Goal: Task Accomplishment & Management: Manage account settings

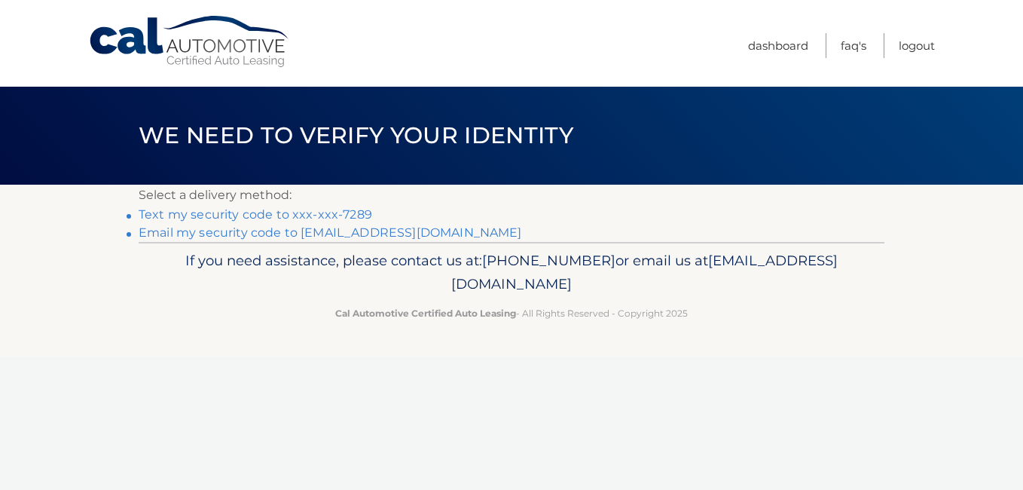
click at [191, 215] on link "Text my security code to xxx-xxx-7289" at bounding box center [256, 214] width 234 height 14
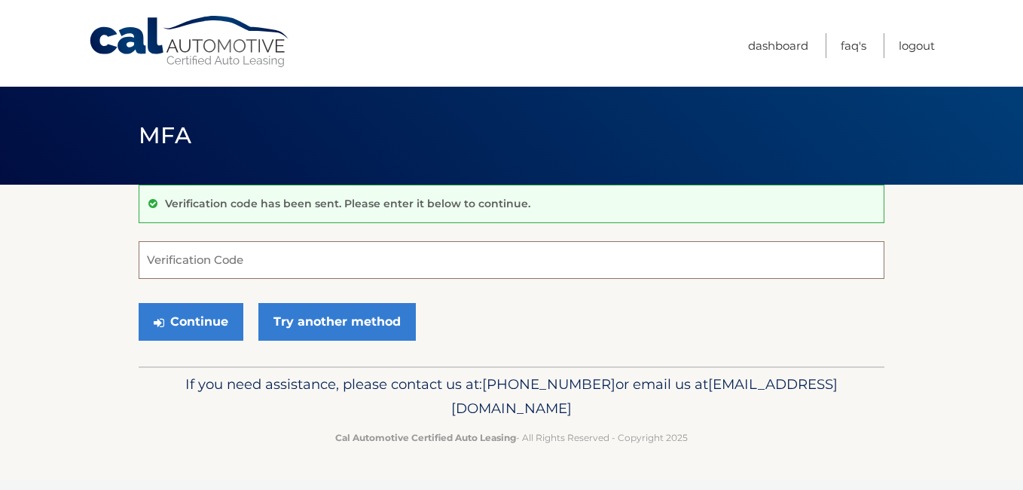
click at [211, 254] on input "Verification Code" at bounding box center [512, 260] width 746 height 38
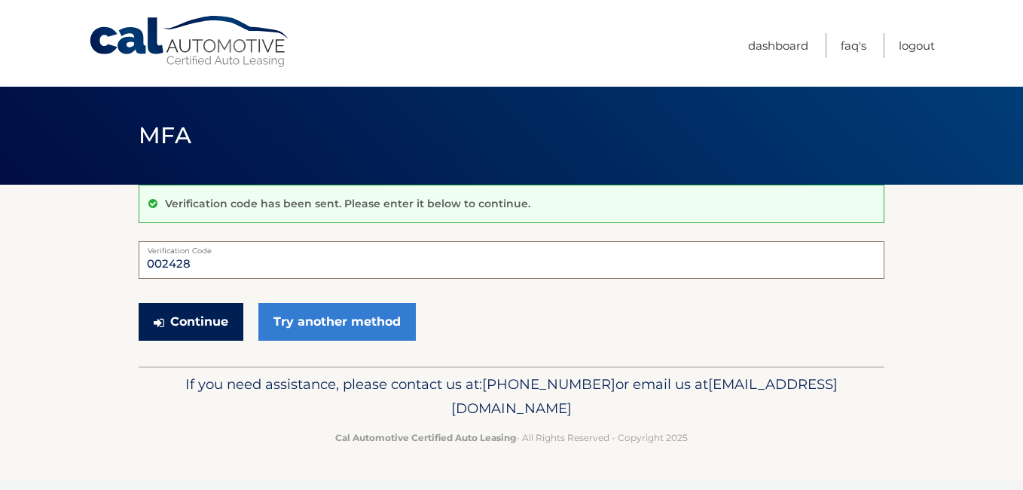
type input "002428"
click at [200, 326] on button "Continue" at bounding box center [191, 322] width 105 height 38
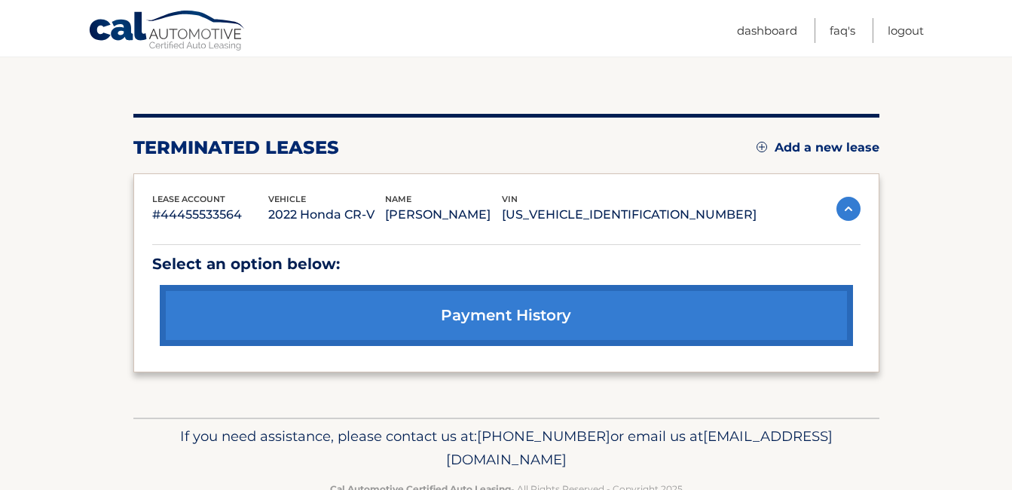
scroll to position [151, 0]
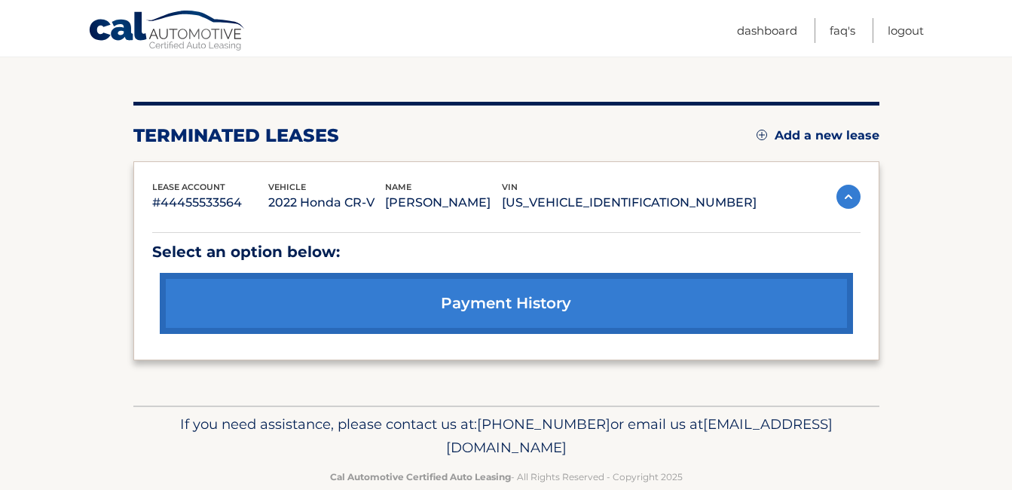
click at [582, 298] on link "payment history" at bounding box center [506, 303] width 693 height 61
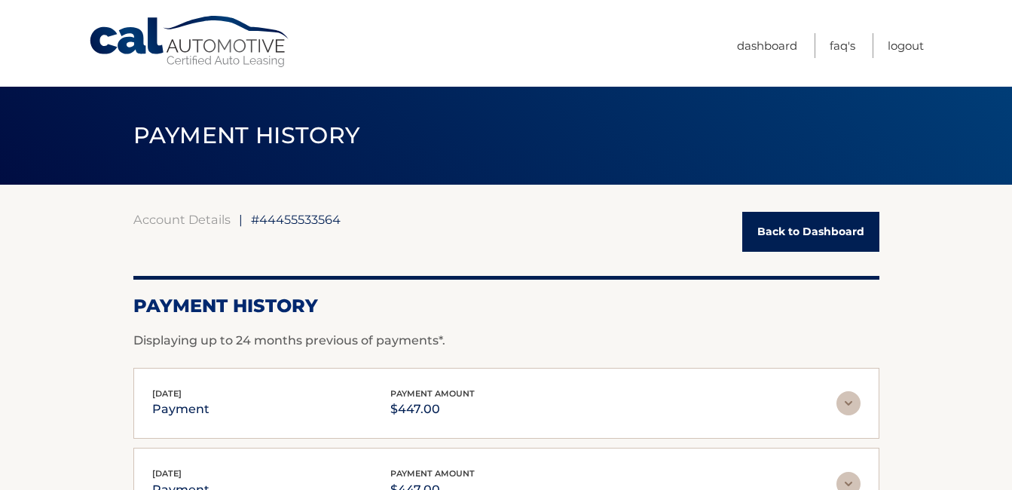
click at [813, 233] on link "Back to Dashboard" at bounding box center [810, 232] width 137 height 40
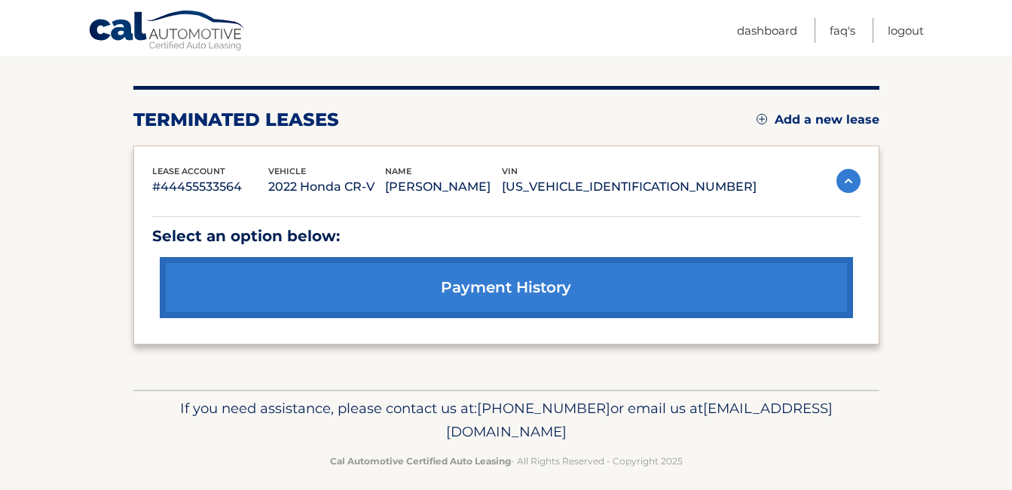
scroll to position [181, 0]
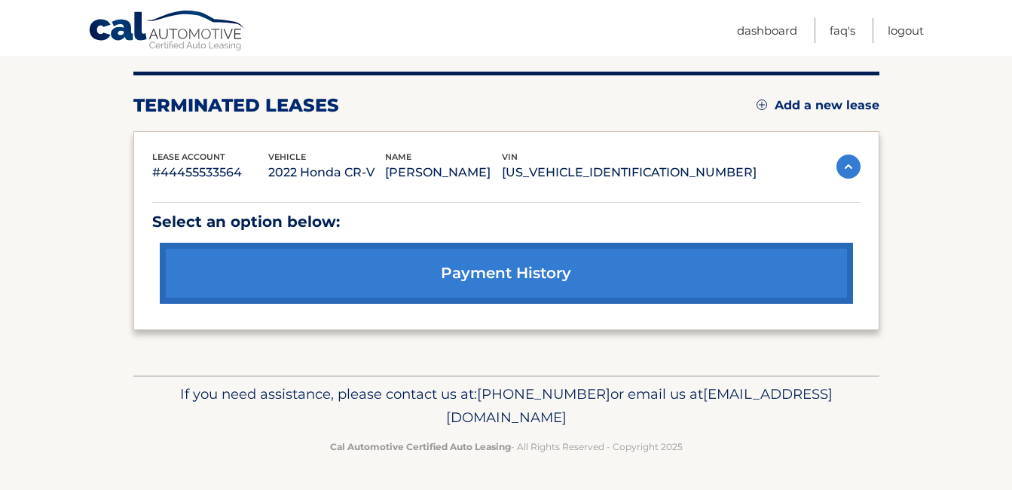
click at [839, 105] on link "Add a new lease" at bounding box center [818, 105] width 123 height 15
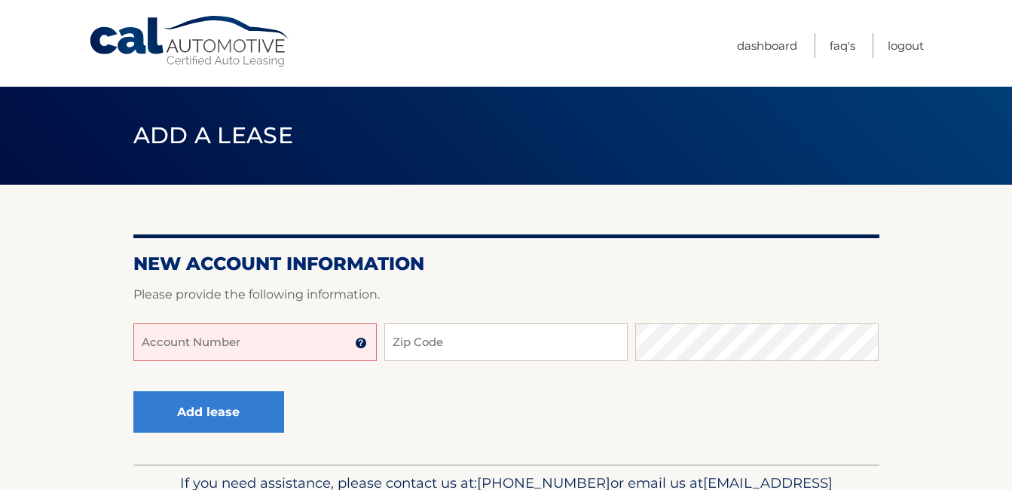
click at [358, 341] on img at bounding box center [361, 343] width 12 height 12
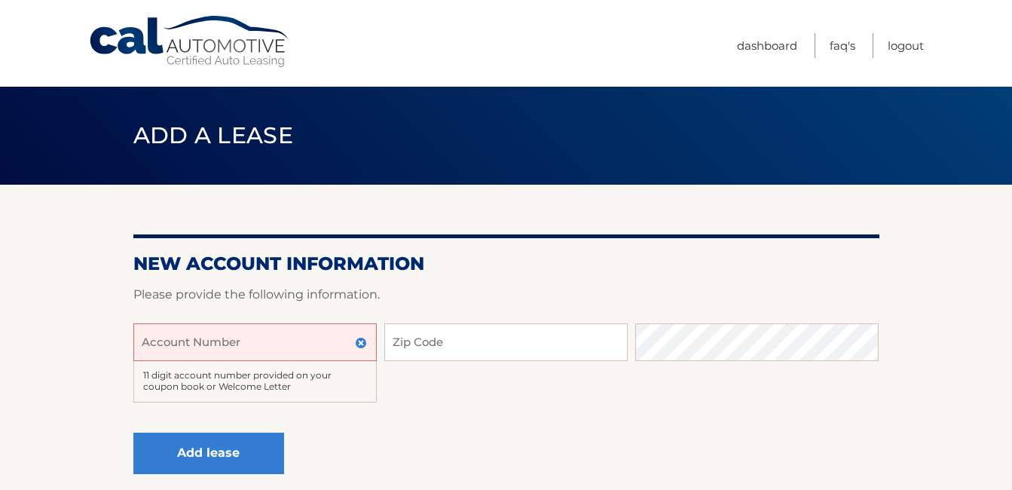
click at [219, 344] on input "Account Number" at bounding box center [254, 342] width 243 height 38
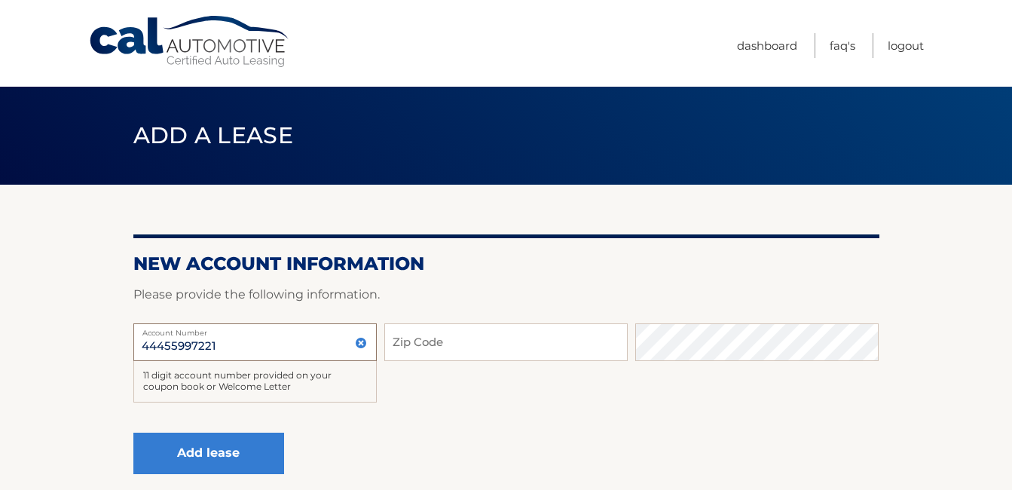
type input "44455997221"
click at [426, 340] on input "Zip Code" at bounding box center [505, 342] width 243 height 38
type input "07701"
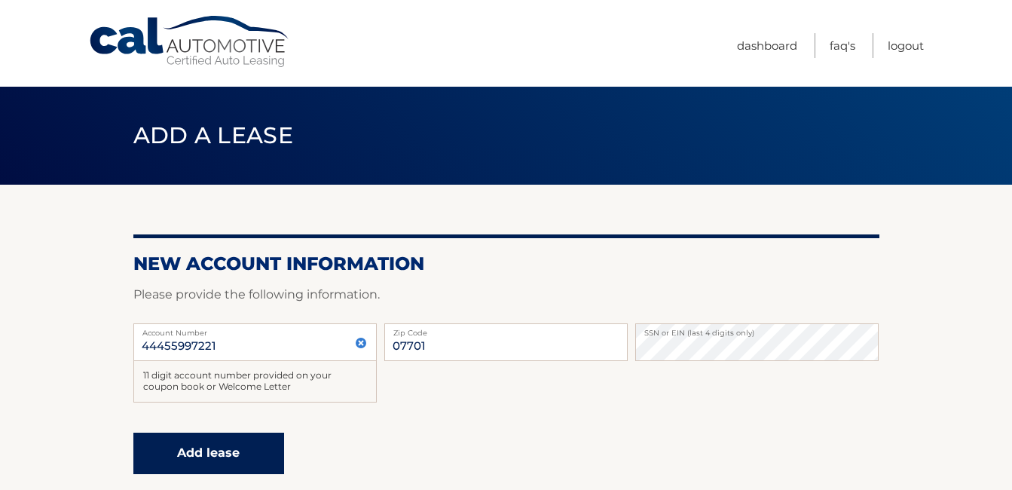
click at [212, 451] on button "Add lease" at bounding box center [208, 453] width 151 height 41
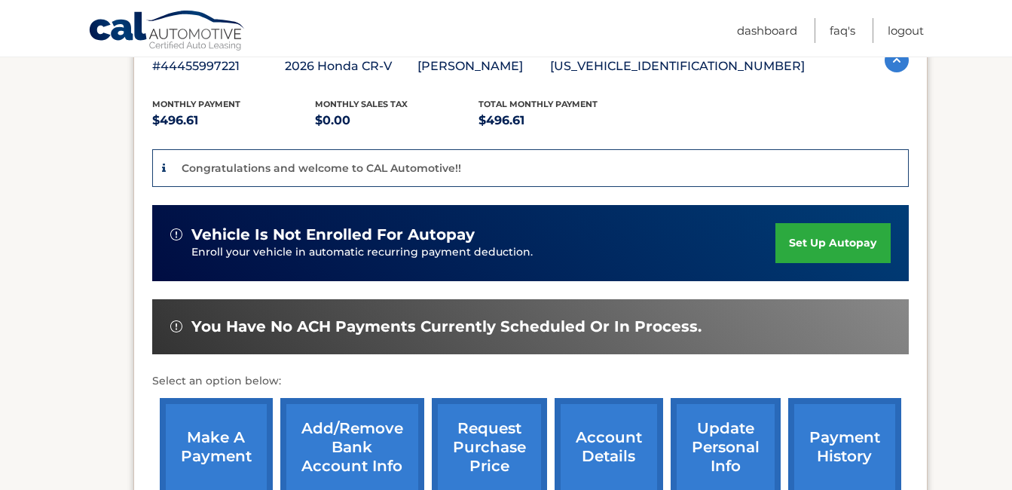
scroll to position [301, 0]
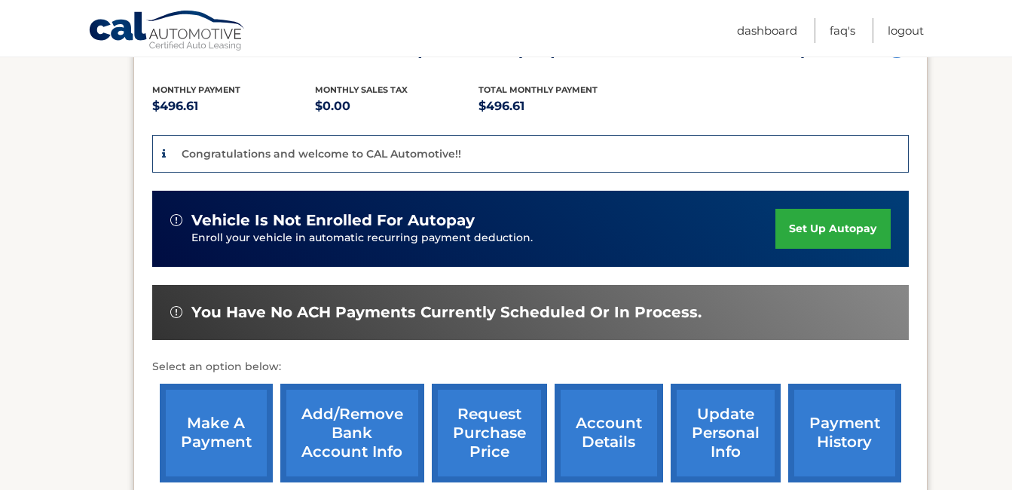
click at [812, 228] on link "set up autopay" at bounding box center [832, 229] width 115 height 40
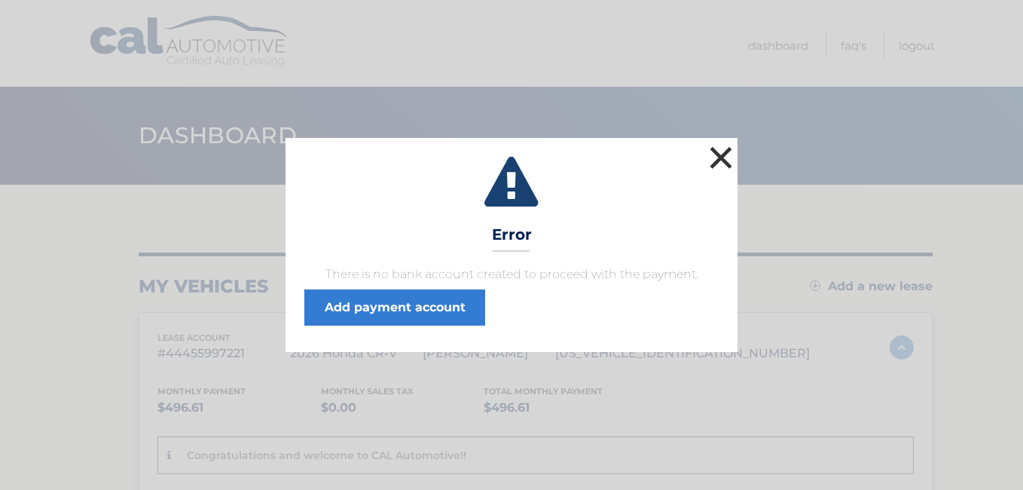
click at [726, 157] on button "×" at bounding box center [721, 157] width 30 height 30
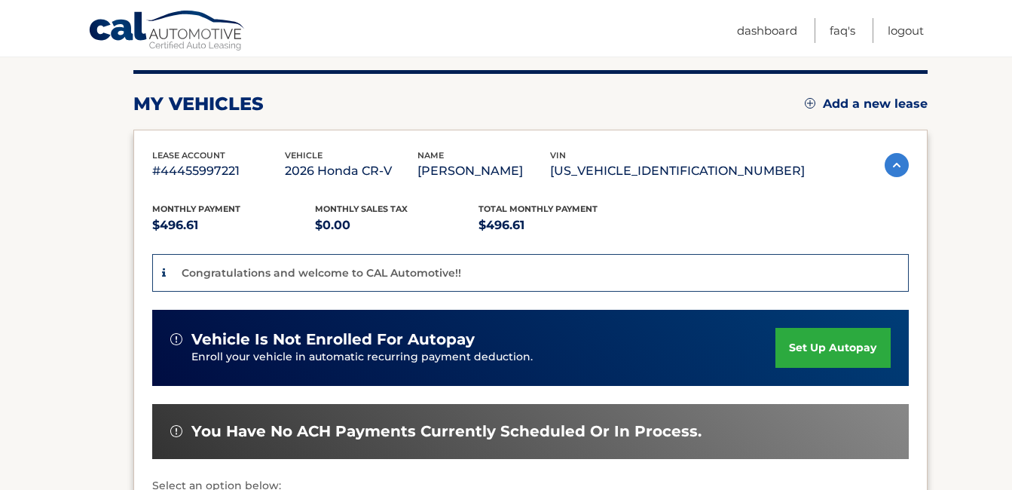
scroll to position [226, 0]
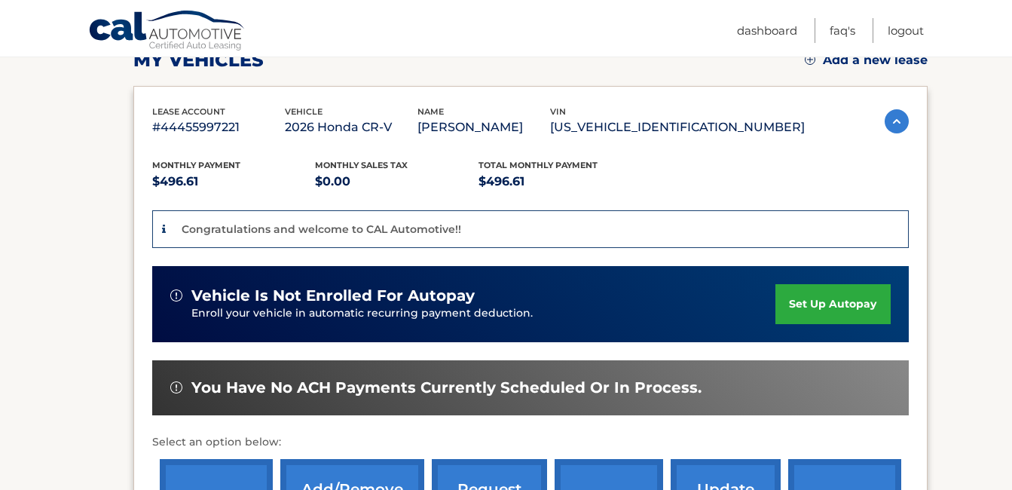
click at [841, 298] on link "set up autopay" at bounding box center [832, 304] width 115 height 40
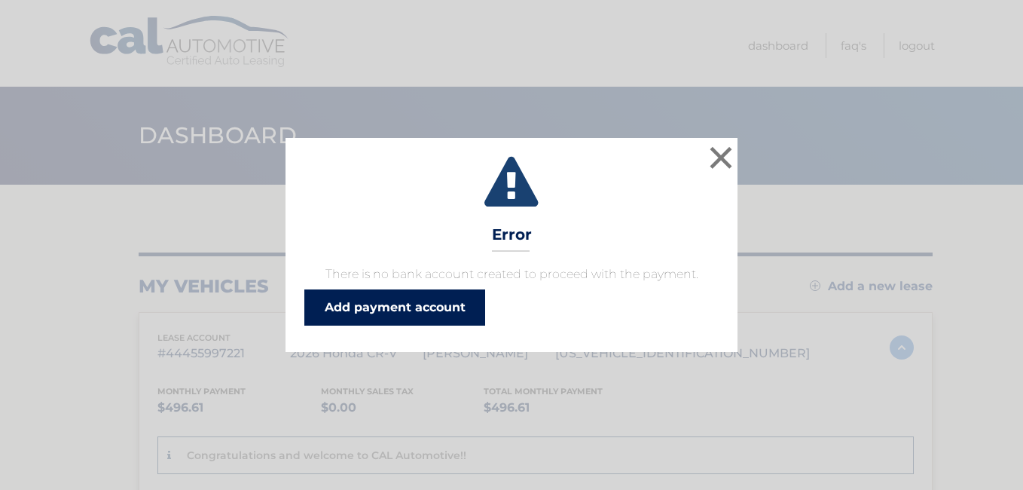
click at [392, 301] on link "Add payment account" at bounding box center [394, 307] width 181 height 36
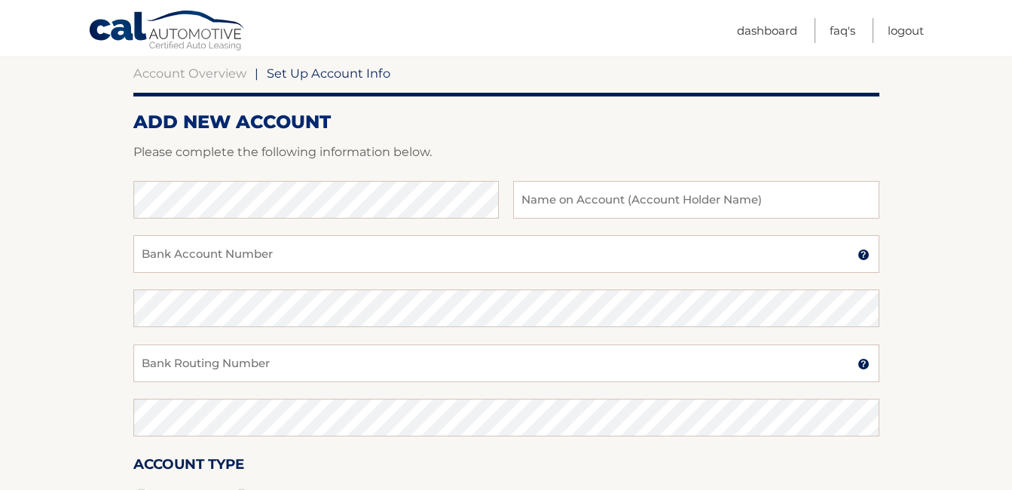
scroll to position [151, 0]
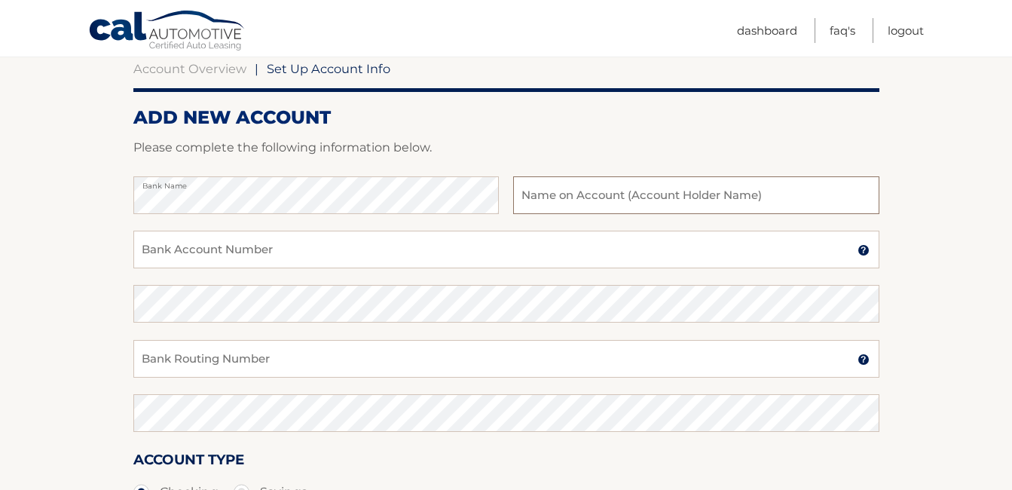
click at [573, 198] on input "text" at bounding box center [695, 195] width 365 height 38
type input "[PERSON_NAME]"
click at [197, 252] on input "Bank Account Number" at bounding box center [506, 250] width 746 height 38
click at [863, 252] on img at bounding box center [864, 250] width 12 height 12
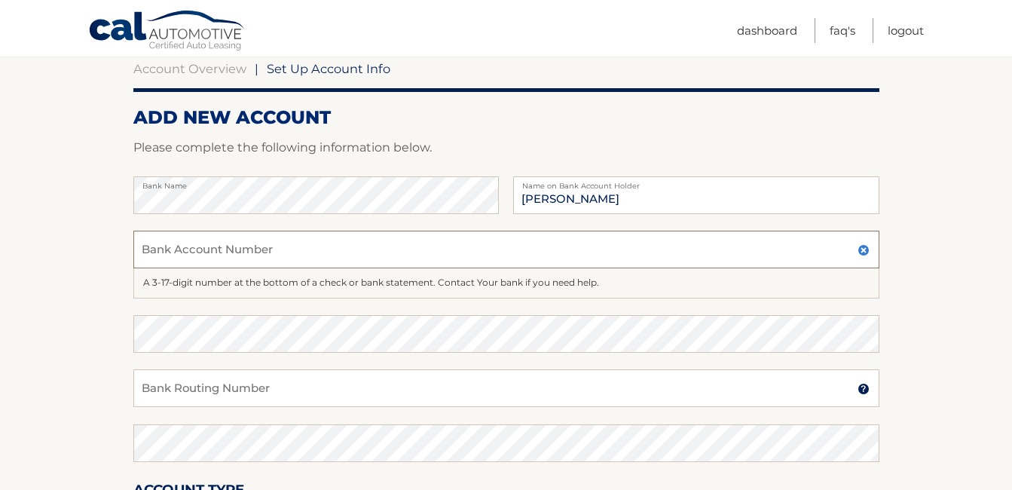
click at [229, 246] on input "Bank Account Number" at bounding box center [506, 250] width 746 height 38
type input "000974119695"
click at [191, 388] on input "Bank Routing Number" at bounding box center [506, 388] width 746 height 38
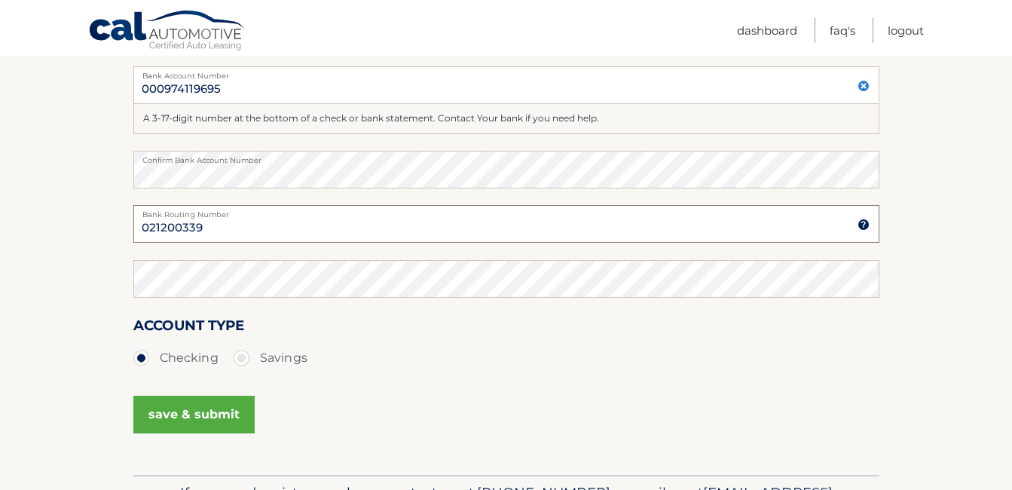
scroll to position [377, 0]
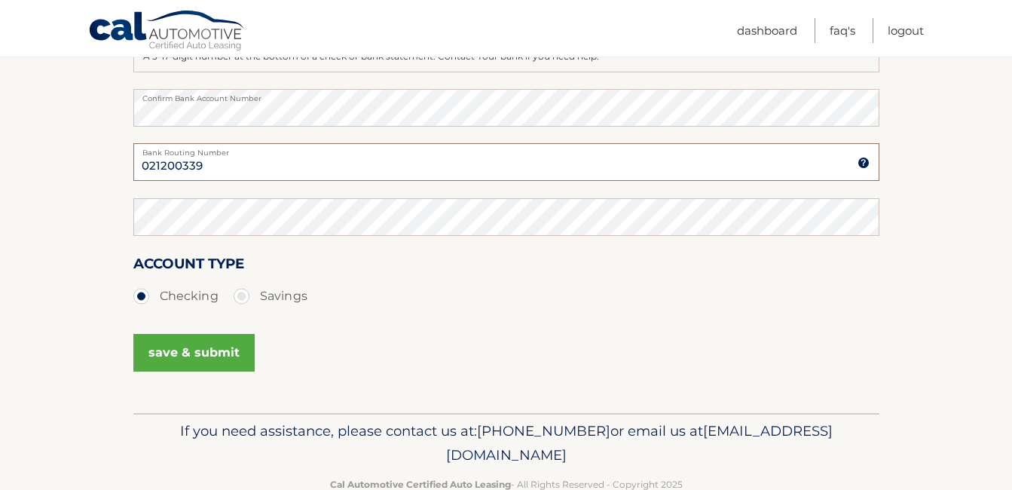
type input "021200339"
click at [185, 354] on button "save & submit" at bounding box center [193, 353] width 121 height 38
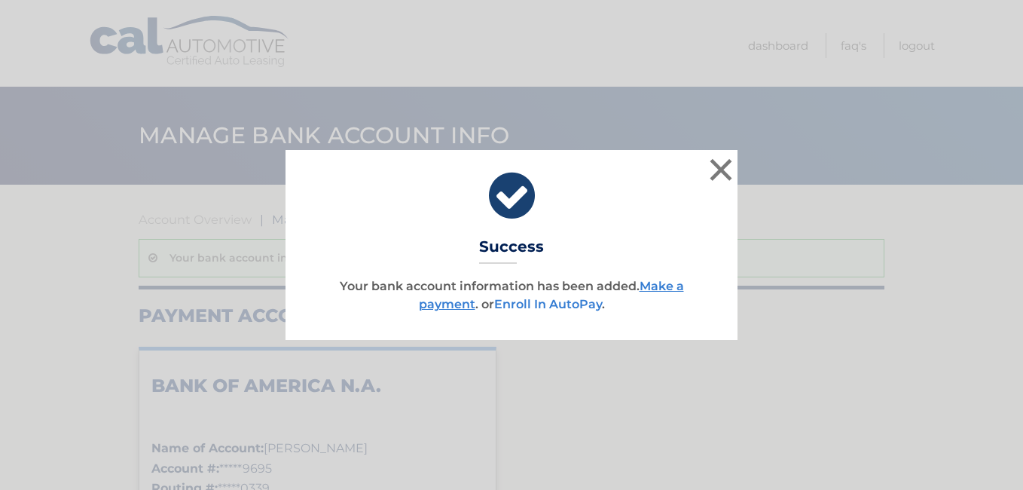
click at [552, 303] on link "Enroll In AutoPay" at bounding box center [548, 304] width 108 height 14
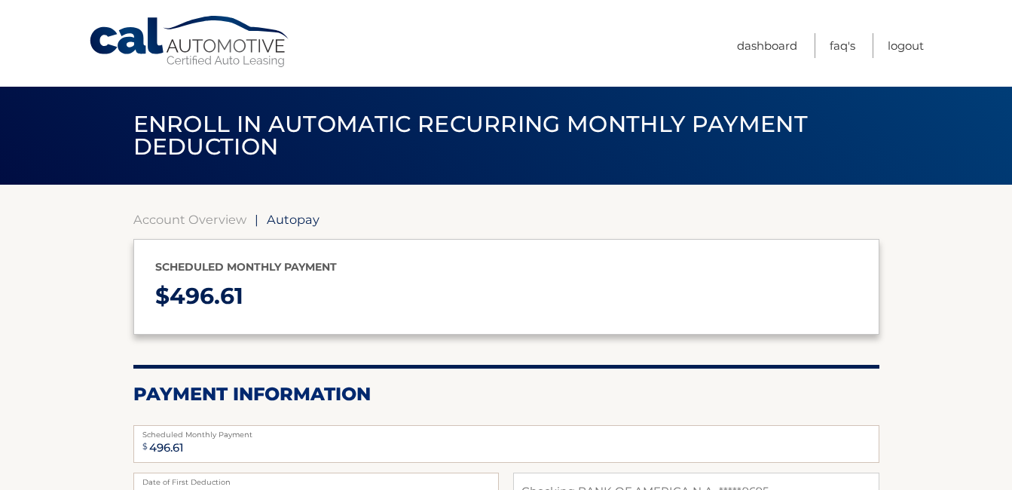
select select "MGRiMGY2N2QtZTc1MS00ZDQzLWE5ZDgtNzkwOTAyMzU3M2Q3"
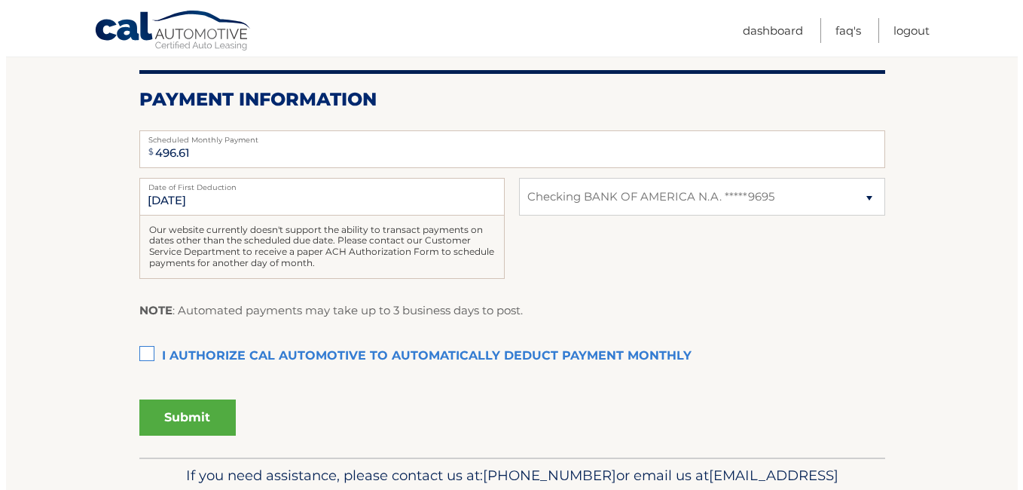
scroll to position [301, 0]
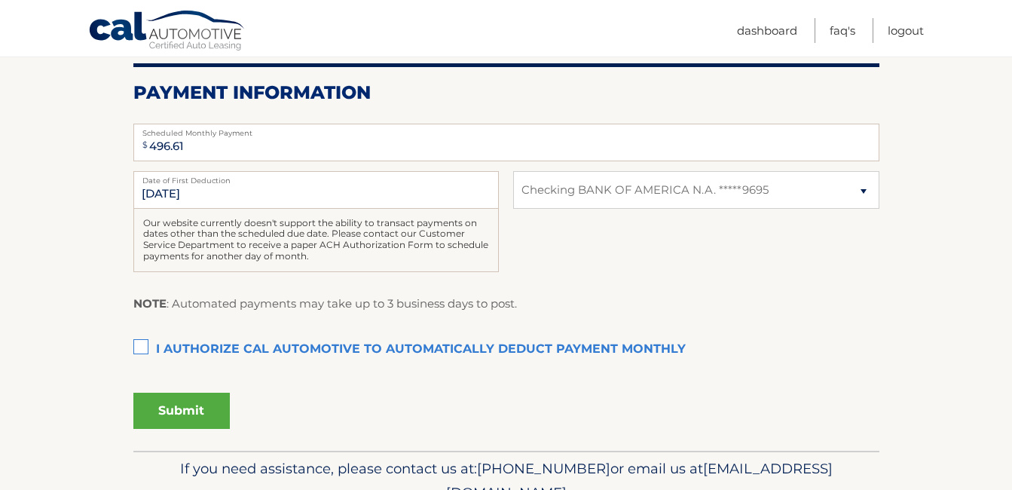
click at [141, 346] on label "I authorize cal automotive to automatically deduct payment monthly This checkbo…" at bounding box center [506, 350] width 746 height 30
click at [0, 0] on input "I authorize cal automotive to automatically deduct payment monthly This checkbo…" at bounding box center [0, 0] width 0 height 0
click at [185, 408] on button "Submit" at bounding box center [181, 411] width 96 height 36
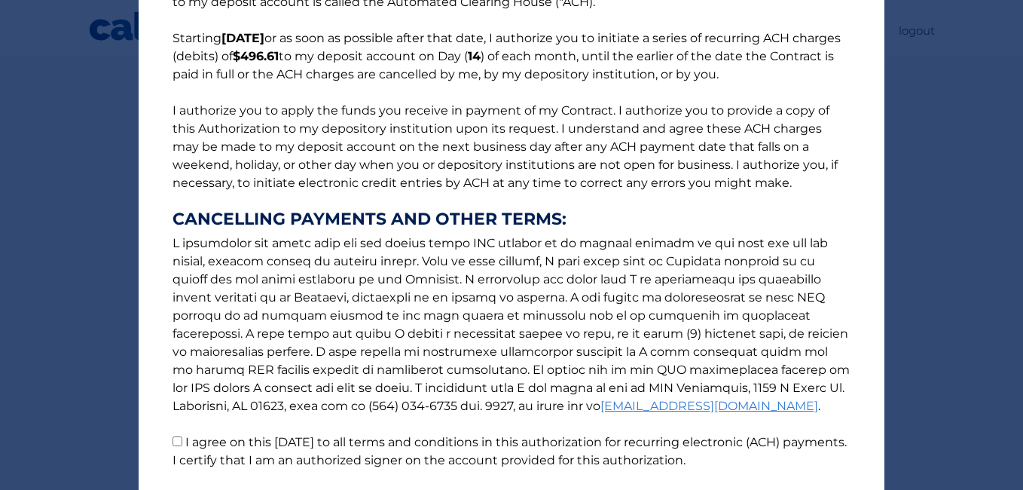
scroll to position [222, 0]
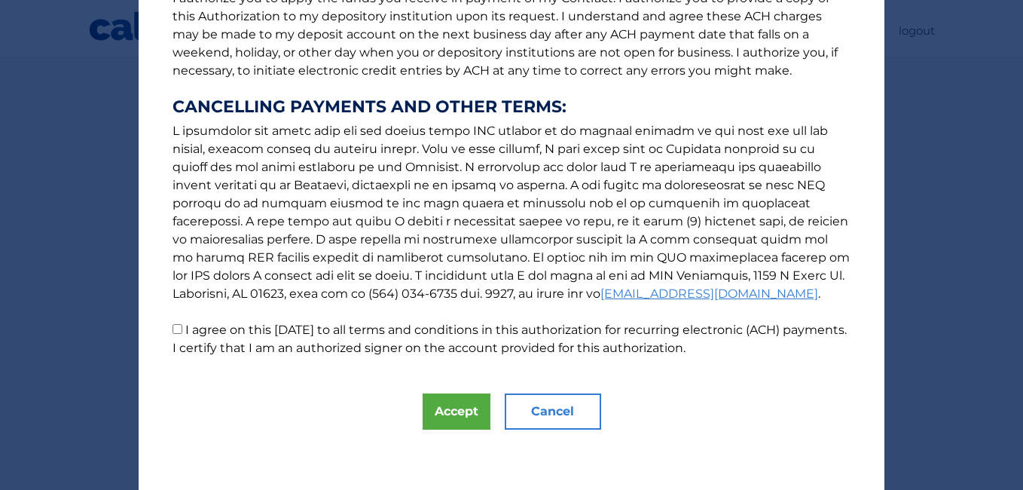
click at [173, 329] on input "I agree on this 09/08/2025 to all terms and conditions in this authorization fo…" at bounding box center [178, 329] width 10 height 10
checkbox input "true"
click at [443, 405] on button "Accept" at bounding box center [457, 411] width 68 height 36
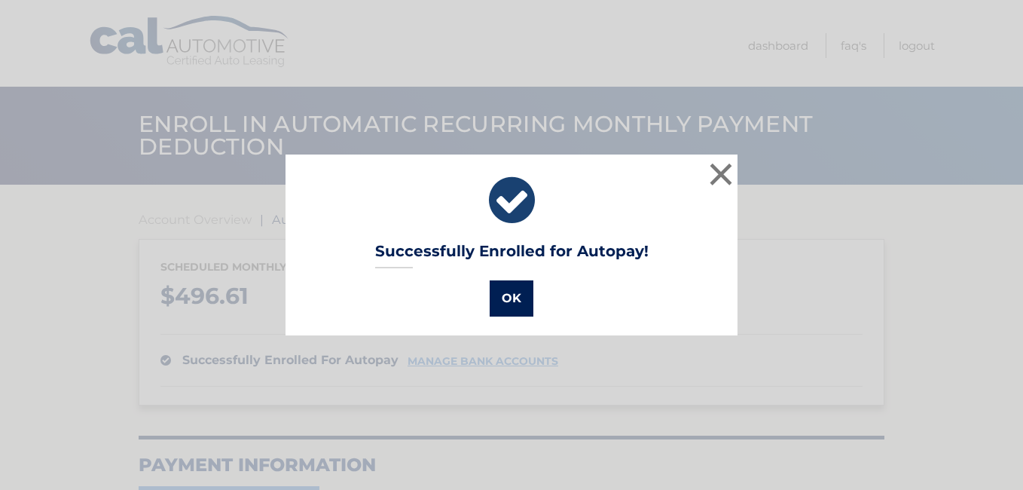
click at [505, 303] on button "OK" at bounding box center [512, 298] width 44 height 36
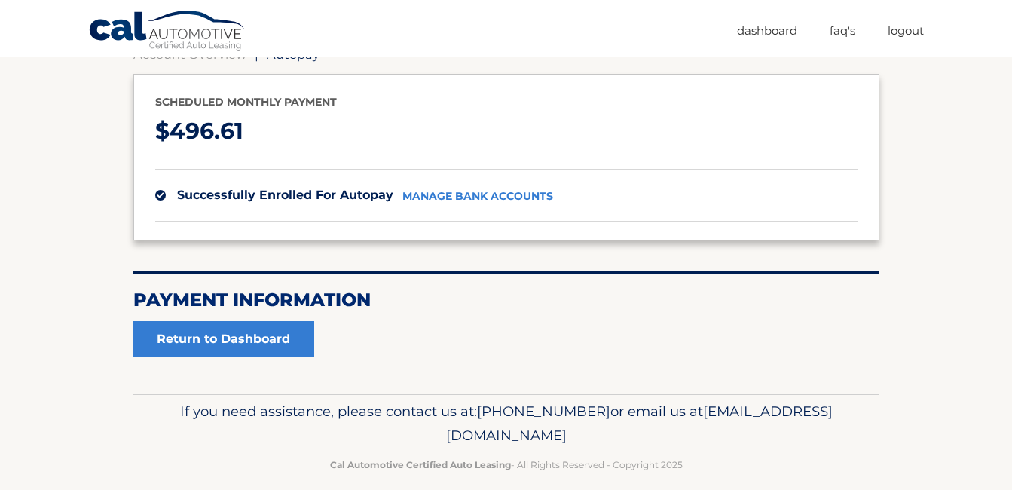
scroll to position [182, 0]
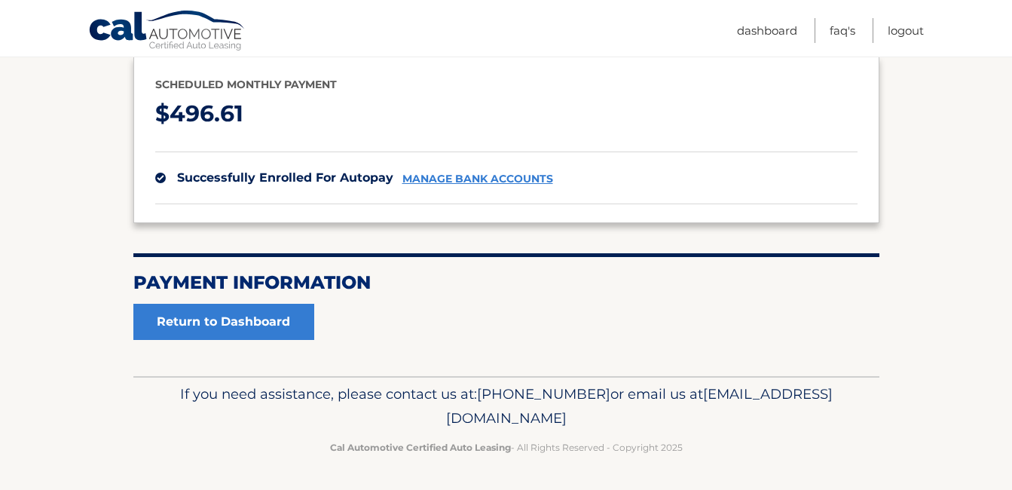
click at [480, 178] on link "manage bank accounts" at bounding box center [477, 179] width 151 height 13
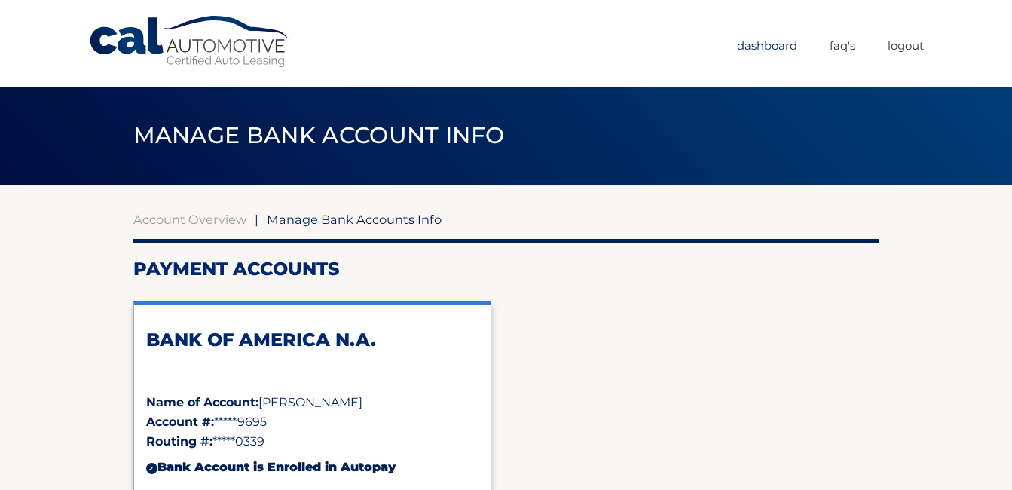
click at [772, 44] on link "Dashboard" at bounding box center [767, 45] width 60 height 25
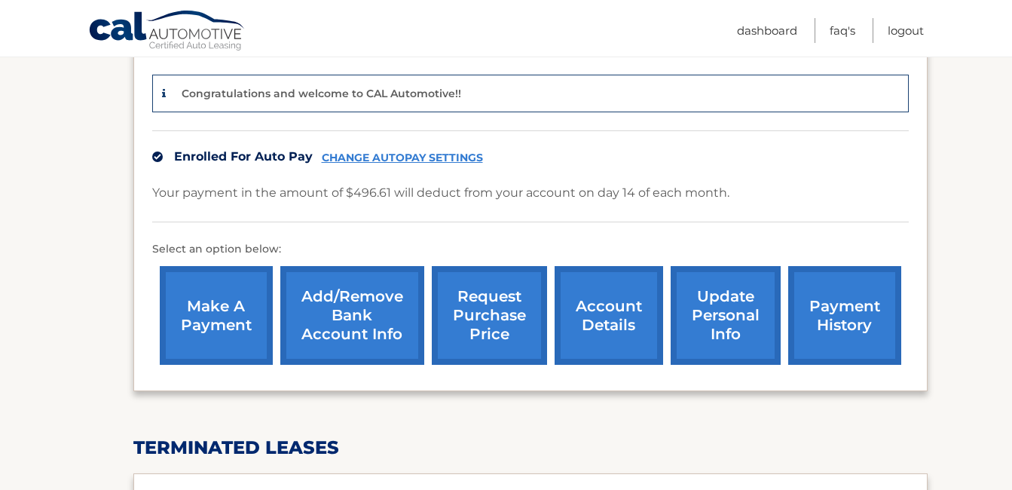
scroll to position [377, 0]
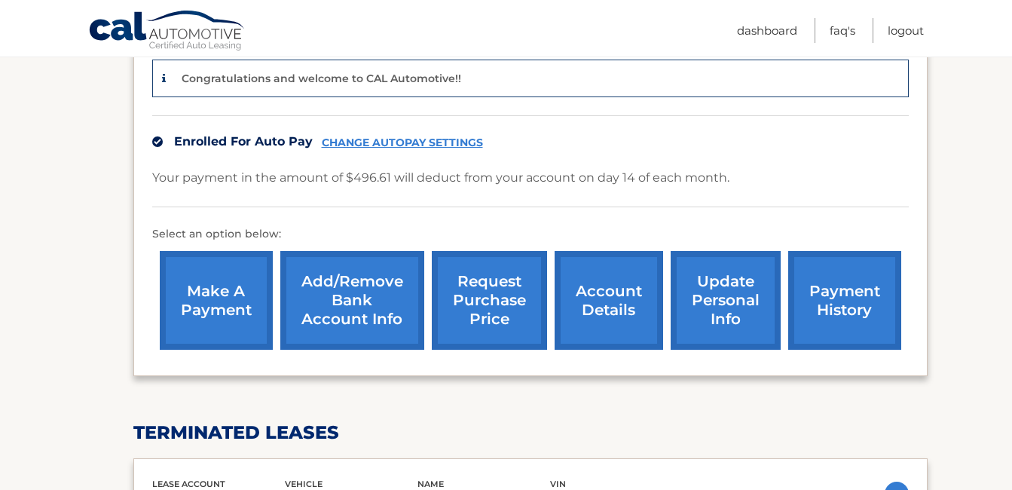
click at [615, 305] on link "account details" at bounding box center [609, 300] width 109 height 99
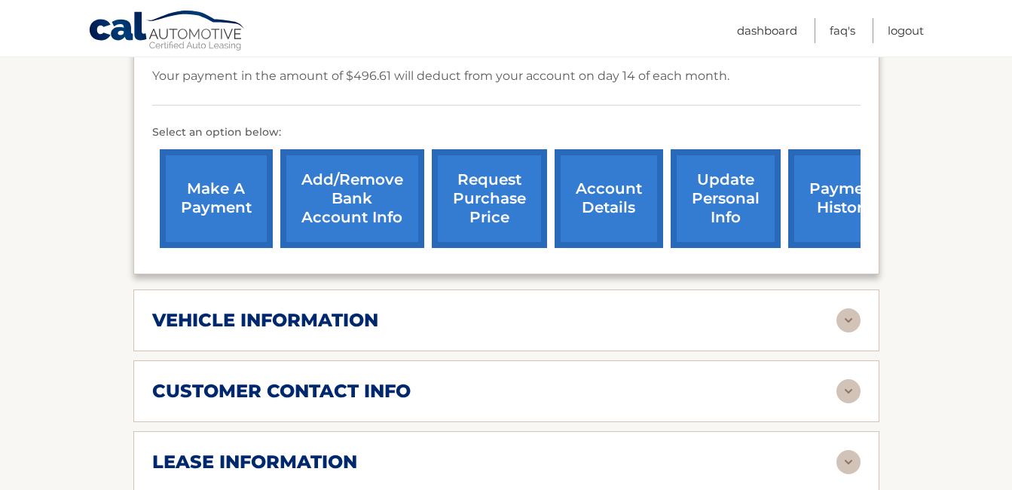
scroll to position [452, 0]
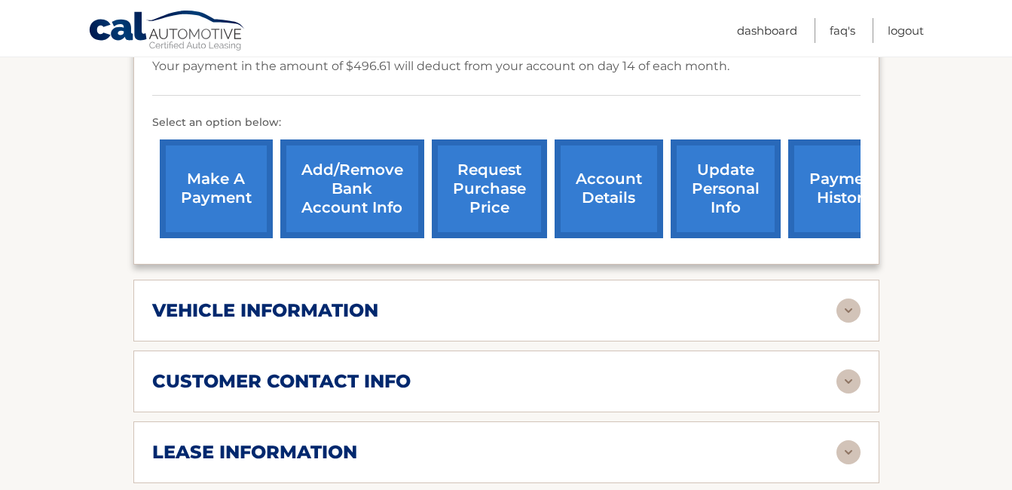
click at [842, 311] on img at bounding box center [848, 310] width 24 height 24
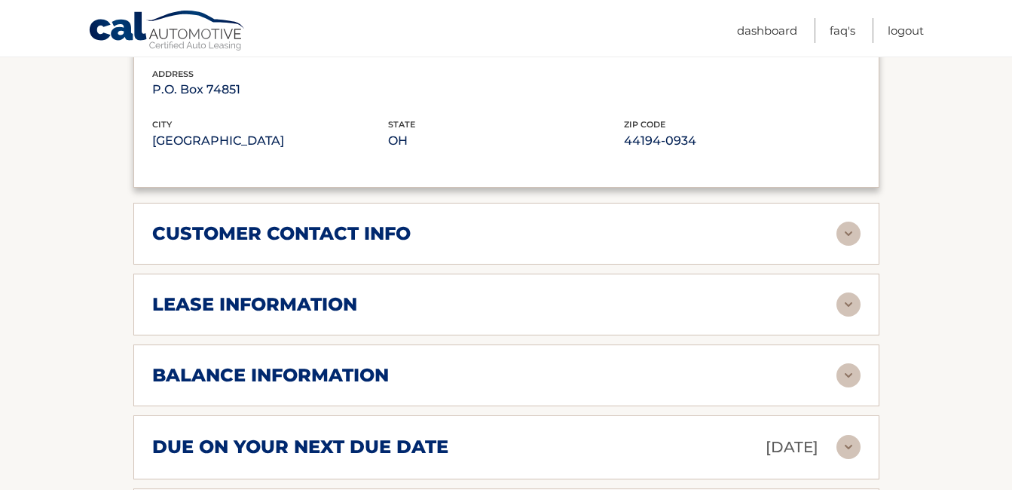
scroll to position [980, 0]
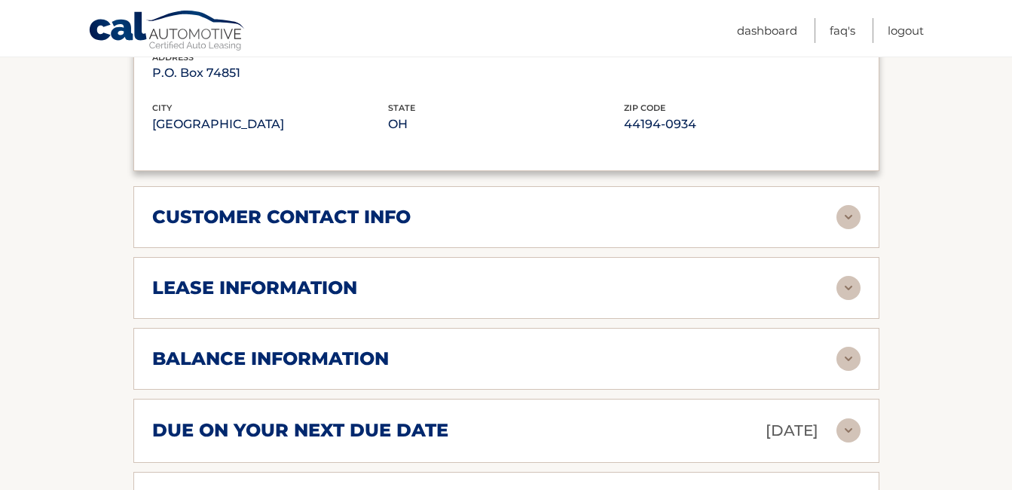
click at [842, 216] on img at bounding box center [848, 217] width 24 height 24
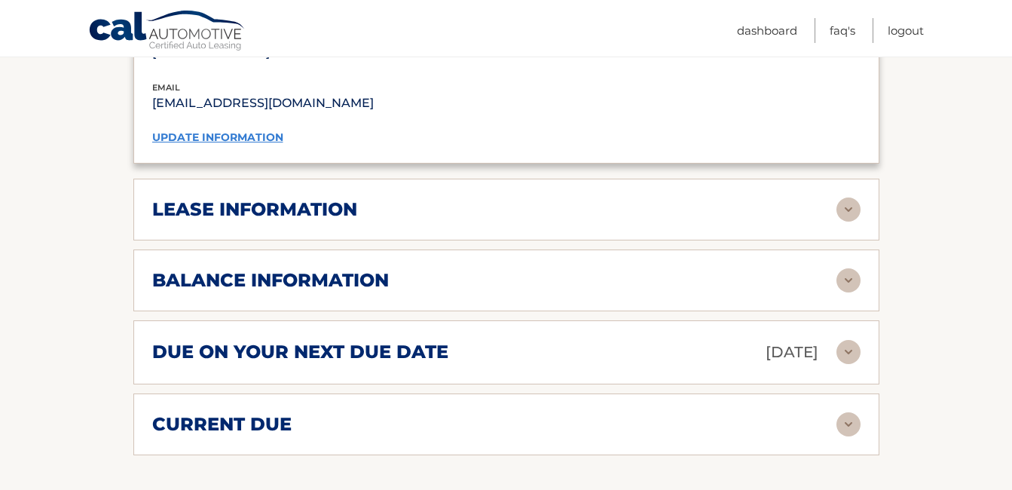
scroll to position [1356, 0]
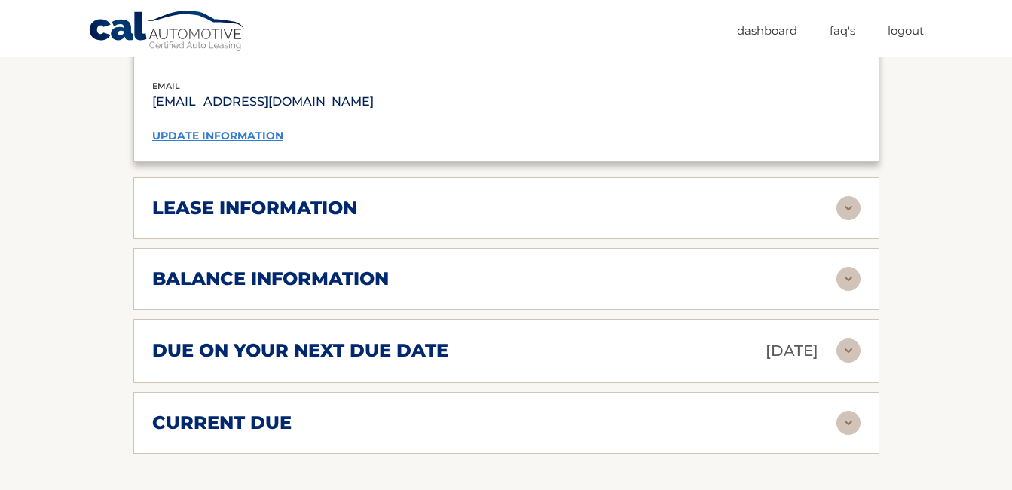
click at [848, 214] on img at bounding box center [848, 208] width 24 height 24
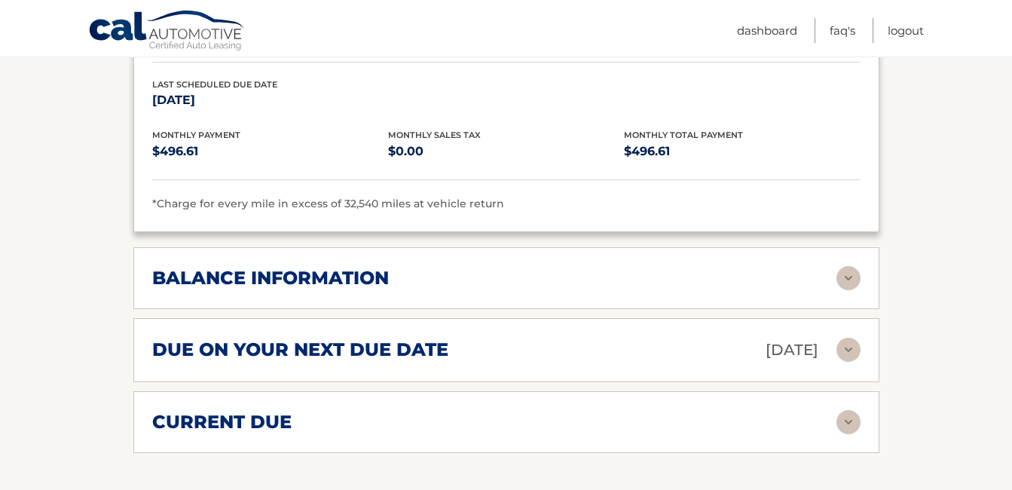
scroll to position [1658, 0]
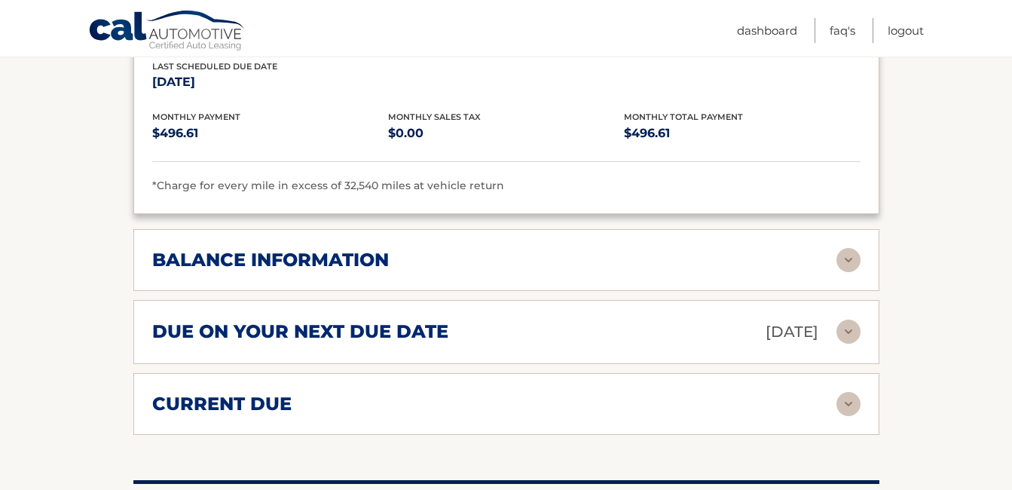
click at [842, 264] on img at bounding box center [848, 260] width 24 height 24
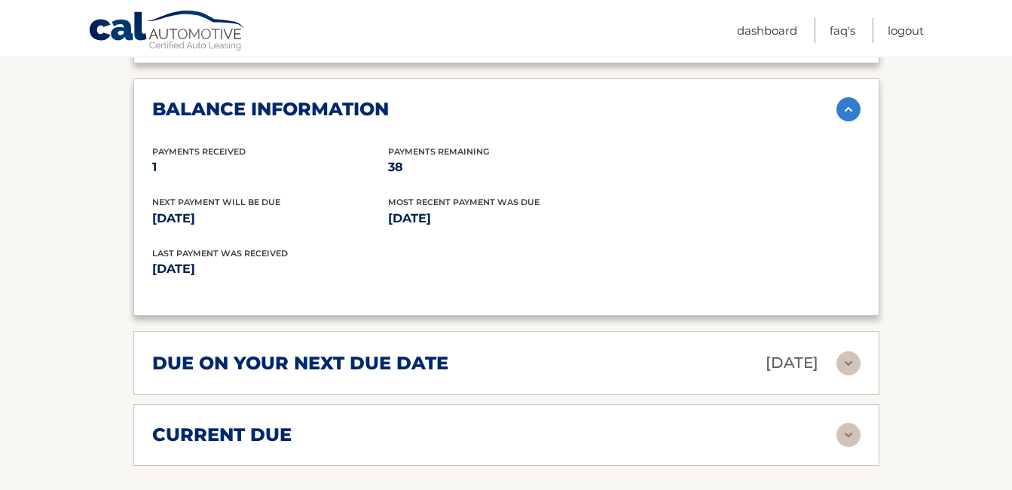
scroll to position [1884, 0]
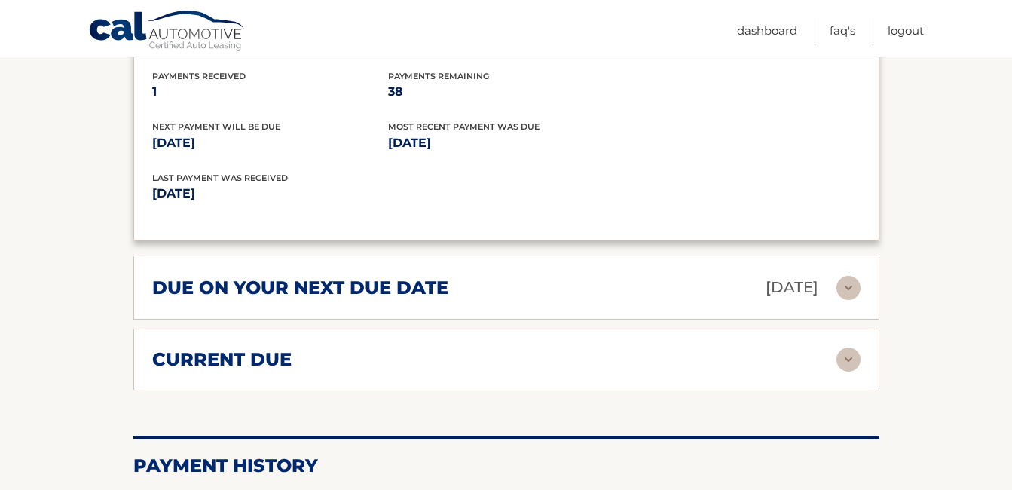
click at [846, 283] on img at bounding box center [848, 288] width 24 height 24
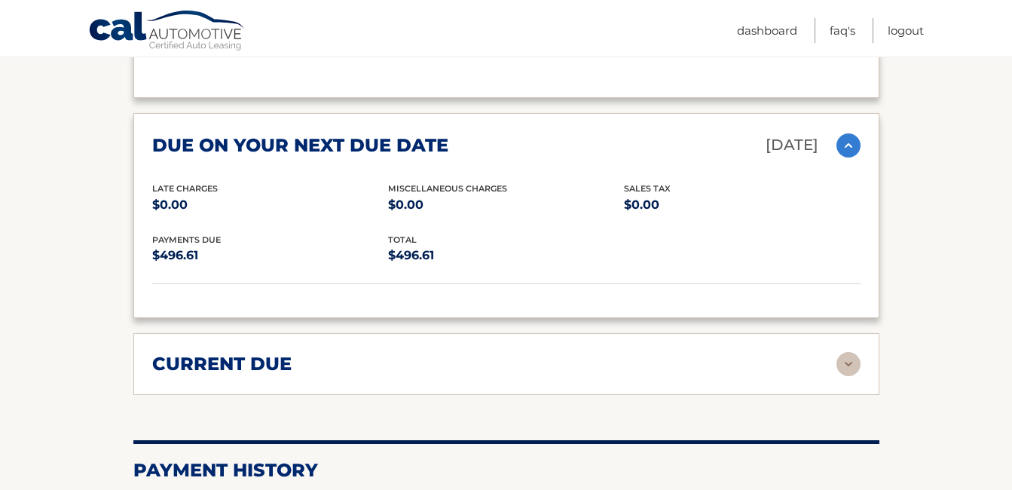
scroll to position [2110, 0]
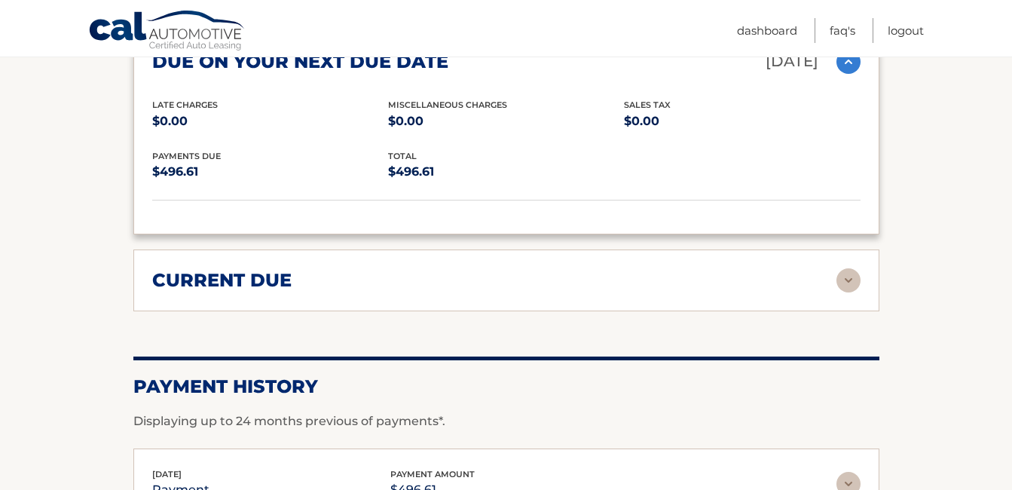
click at [845, 281] on img at bounding box center [848, 280] width 24 height 24
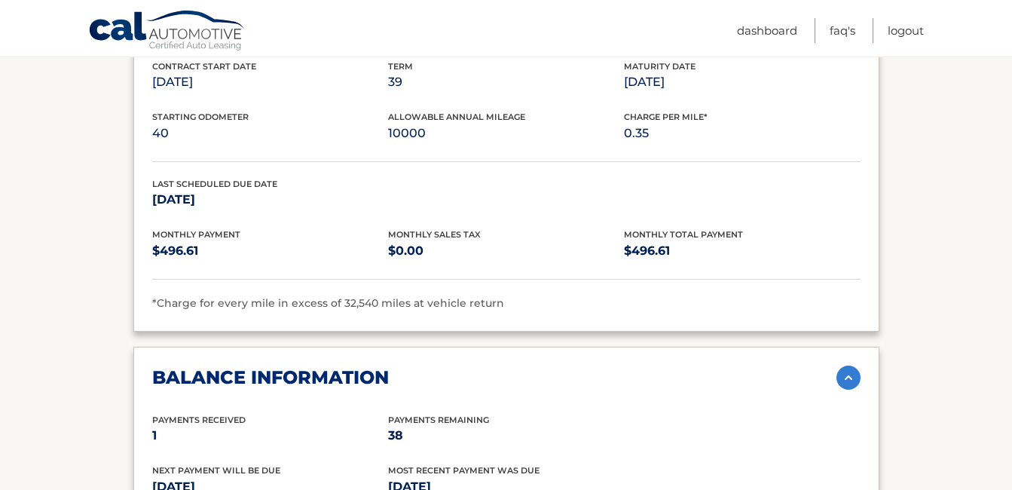
scroll to position [1432, 0]
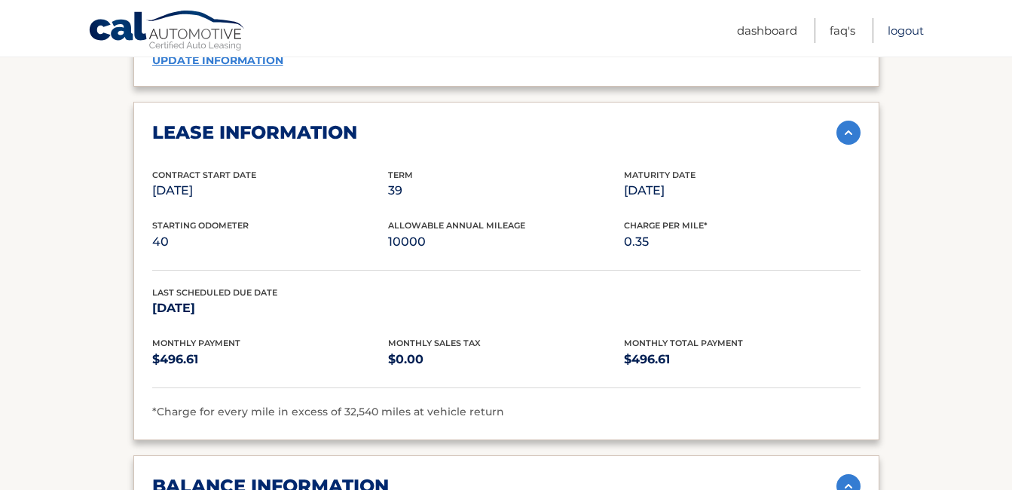
click at [897, 35] on link "Logout" at bounding box center [906, 30] width 36 height 25
